Goal: Find specific page/section: Find specific page/section

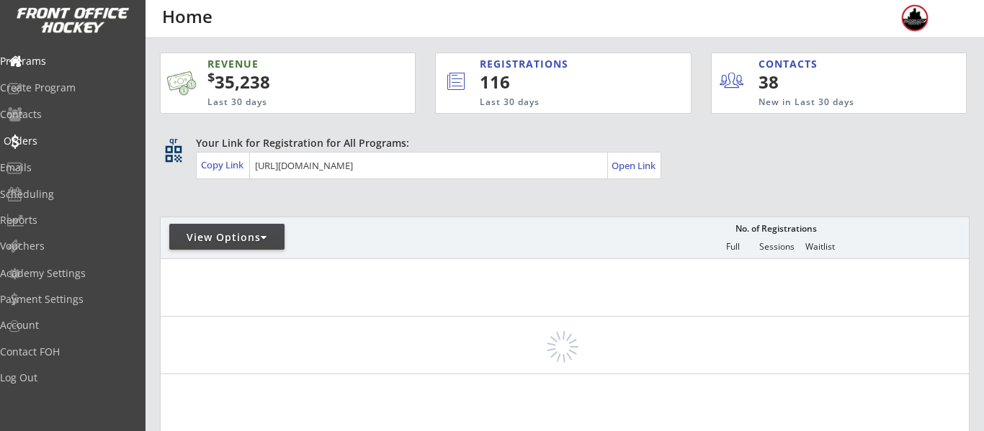
click at [61, 138] on div "Orders" at bounding box center [69, 141] width 130 height 10
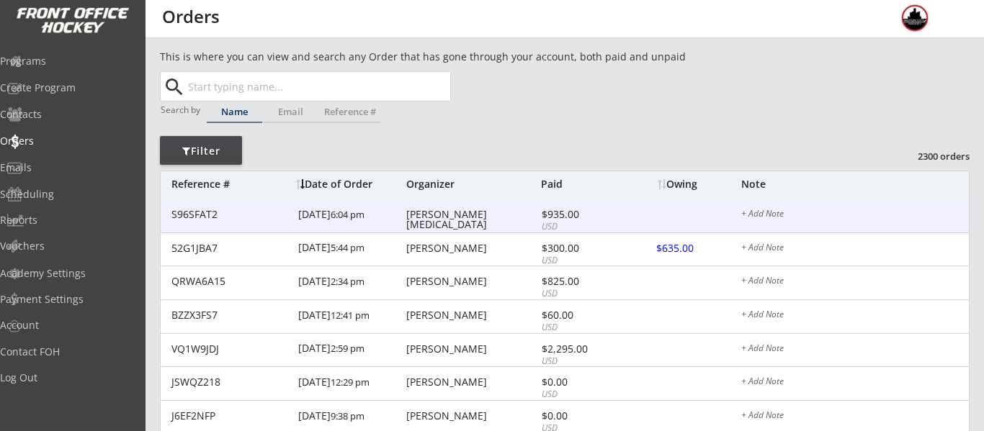
click at [436, 218] on div "[PERSON_NAME][MEDICAL_DATA]" at bounding box center [471, 220] width 131 height 20
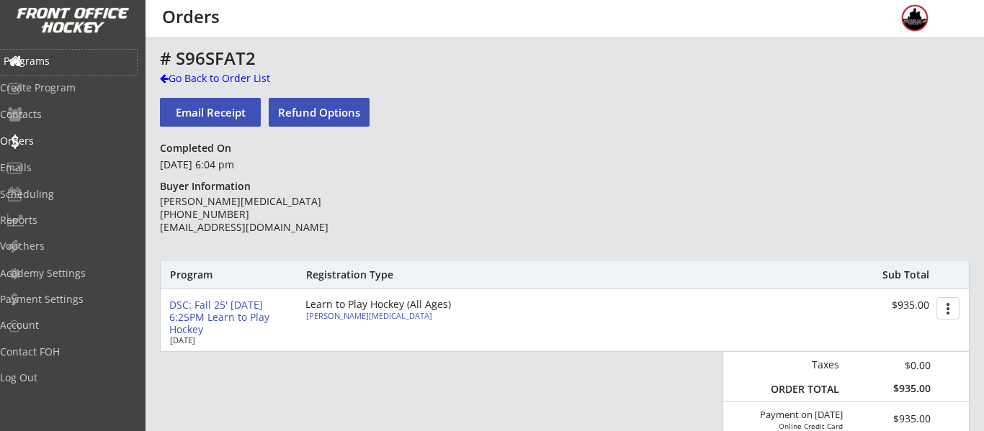
click at [47, 56] on div "Programs" at bounding box center [69, 61] width 130 height 10
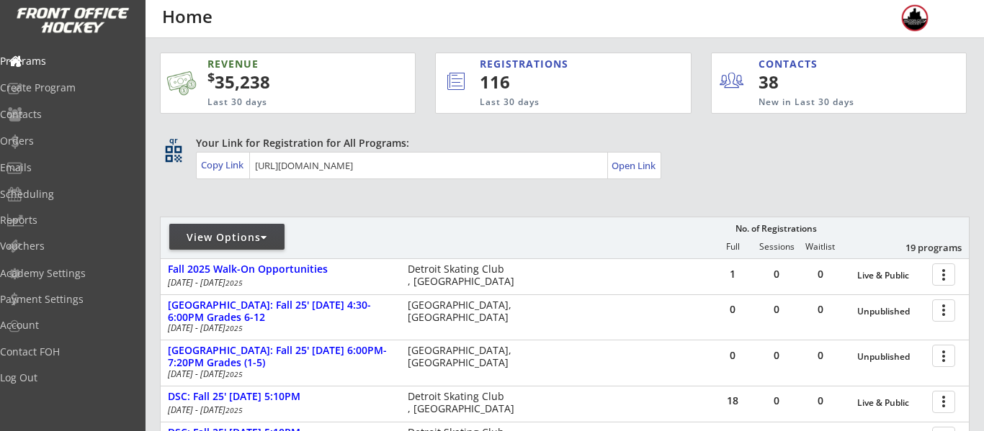
click at [230, 226] on div "View Options" at bounding box center [226, 237] width 115 height 26
select select ""Upcoming Programs""
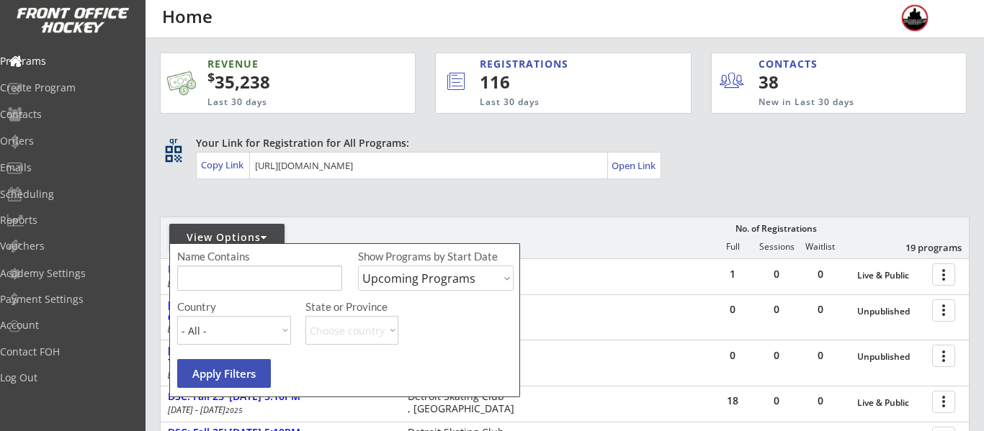
click at [248, 272] on input "input" at bounding box center [259, 278] width 165 height 25
type input "high school"
